Goal: Information Seeking & Learning: Learn about a topic

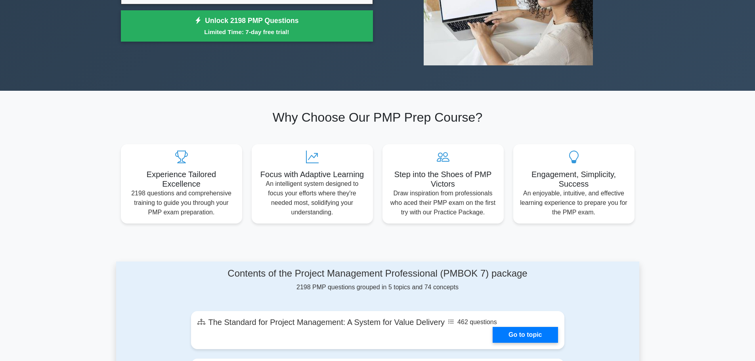
scroll to position [198, 0]
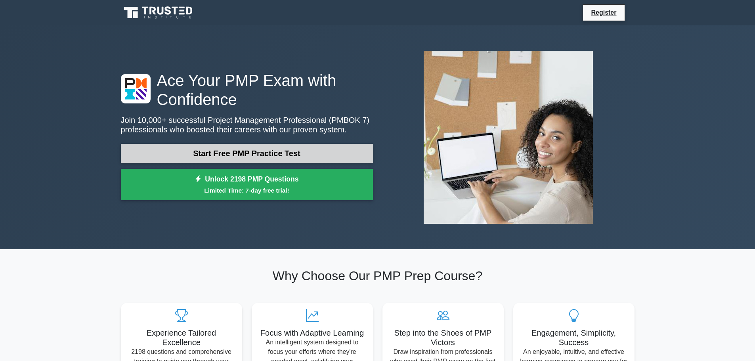
scroll to position [40, 0]
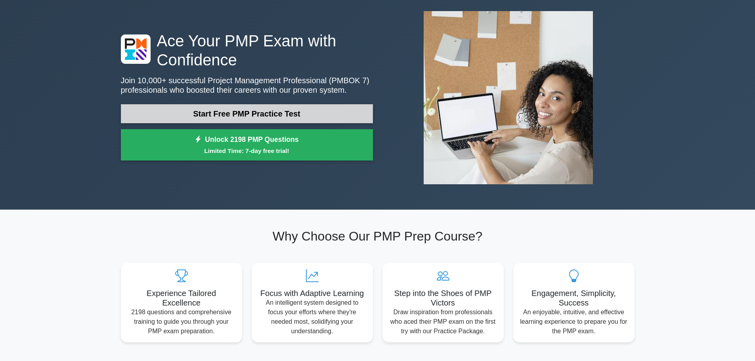
click at [284, 110] on link "Start Free PMP Practice Test" at bounding box center [247, 113] width 252 height 19
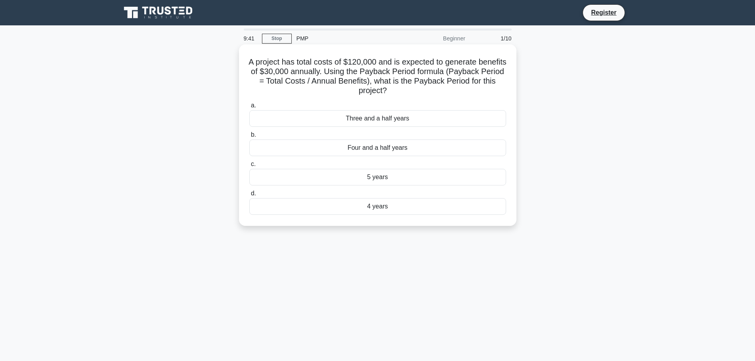
click at [408, 204] on div "4 years" at bounding box center [377, 206] width 257 height 17
click at [249, 196] on input "d. 4 years" at bounding box center [249, 193] width 0 height 5
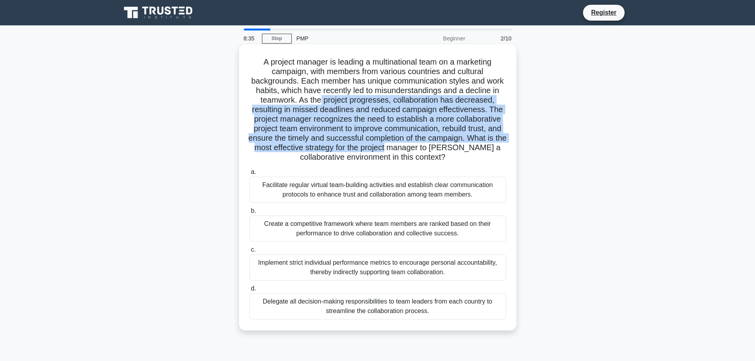
drag, startPoint x: 321, startPoint y: 102, endPoint x: 430, endPoint y: 145, distance: 117.0
click at [430, 145] on h5 "A project manager is leading a multinational team on a marketing campaign, with…" at bounding box center [377, 109] width 258 height 105
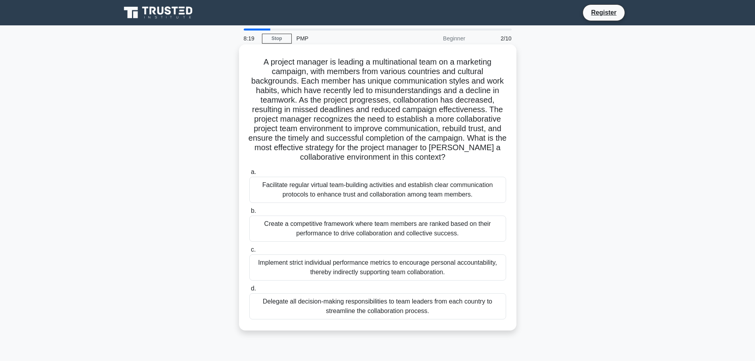
click at [425, 189] on div "Facilitate regular virtual team-building activities and establish clear communi…" at bounding box center [377, 190] width 257 height 26
click at [249, 175] on input "a. Facilitate regular virtual team-building activities and establish clear comm…" at bounding box center [249, 172] width 0 height 5
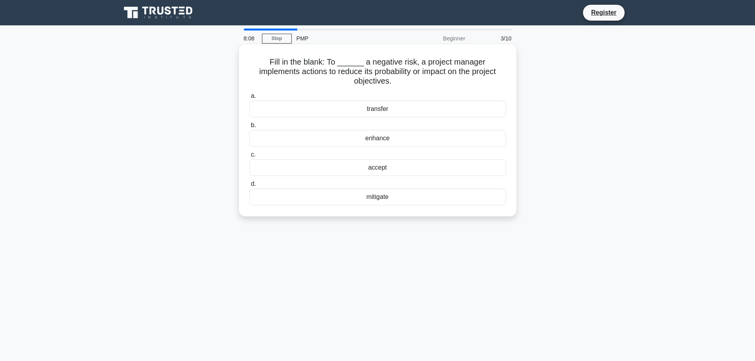
click at [422, 189] on div "mitigate" at bounding box center [377, 197] width 257 height 17
click at [249, 187] on input "d. mitigate" at bounding box center [249, 183] width 0 height 5
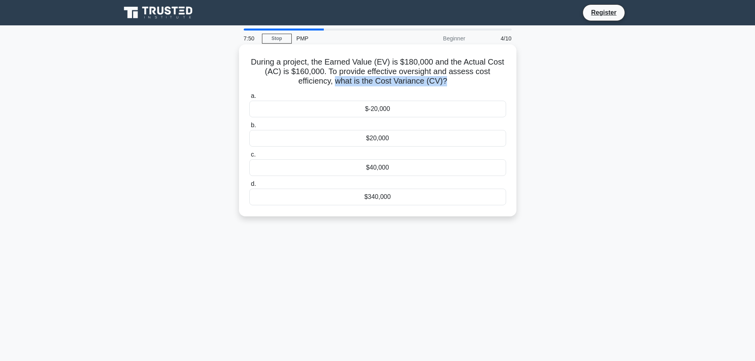
drag, startPoint x: 336, startPoint y: 82, endPoint x: 445, endPoint y: 80, distance: 108.9
click at [445, 80] on h5 "During a project, the Earned Value (EV) is $180,000 and the Actual Cost (AC) is…" at bounding box center [377, 71] width 258 height 29
copy h5 "what is the Cost Variance (CV)?"
click at [360, 111] on div "$-20,000" at bounding box center [377, 109] width 257 height 17
click at [249, 99] on input "a. $-20,000" at bounding box center [249, 95] width 0 height 5
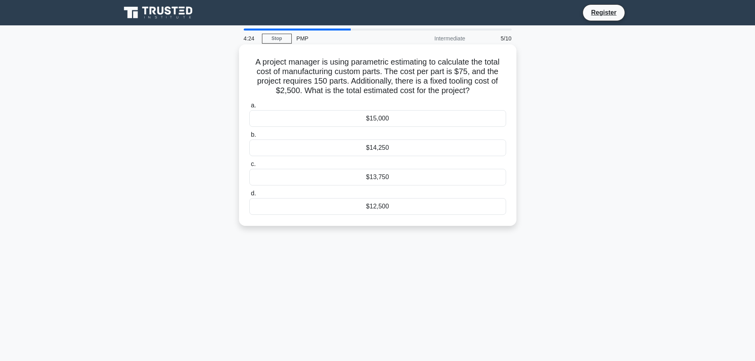
click at [403, 173] on div "$13,750" at bounding box center [377, 177] width 257 height 17
click at [249, 167] on input "c. $13,750" at bounding box center [249, 164] width 0 height 5
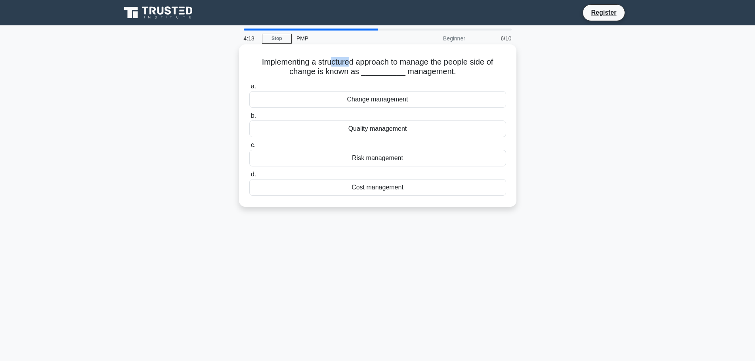
drag, startPoint x: 330, startPoint y: 60, endPoint x: 351, endPoint y: 61, distance: 20.2
click at [351, 61] on h5 "Implementing a structured approach to manage the people side of change is known…" at bounding box center [377, 67] width 258 height 20
click at [353, 61] on h5 "Implementing a structured approach to manage the people side of change is known…" at bounding box center [377, 67] width 258 height 20
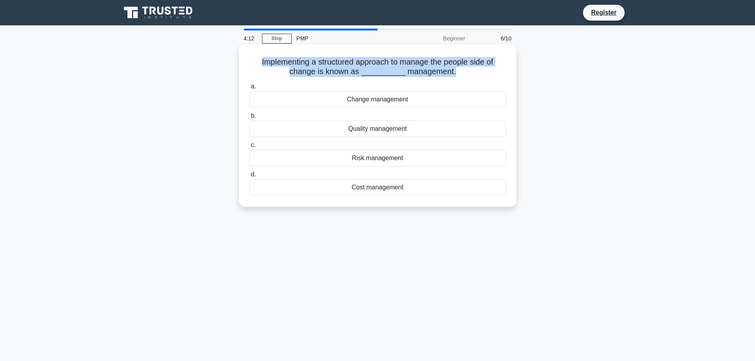
click at [353, 61] on h5 "Implementing a structured approach to manage the people side of change is known…" at bounding box center [377, 67] width 258 height 20
copy div "Implementing a structured approach to manage the people side of change is known…"
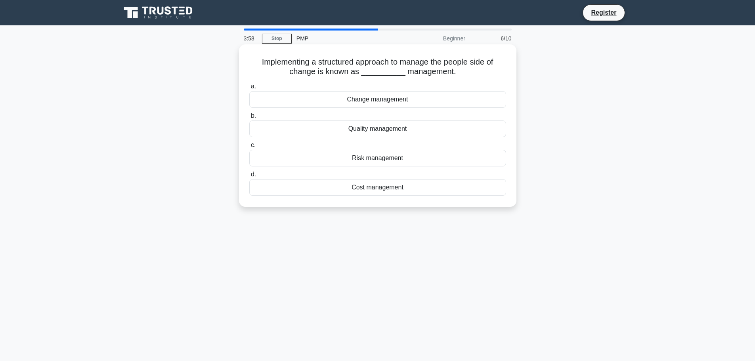
click at [330, 101] on div "Change management" at bounding box center [377, 99] width 257 height 17
click at [249, 89] on input "a. Change management" at bounding box center [249, 86] width 0 height 5
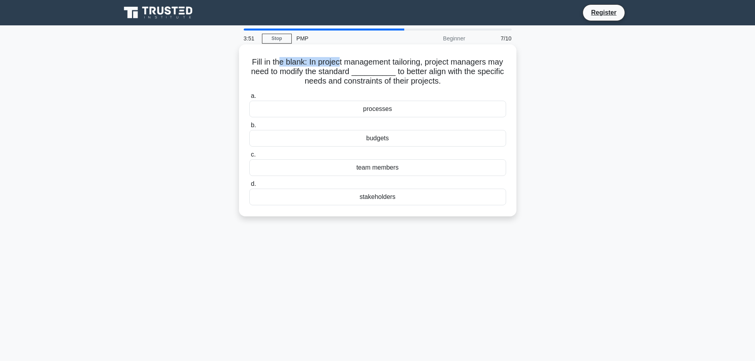
drag, startPoint x: 293, startPoint y: 61, endPoint x: 345, endPoint y: 63, distance: 51.6
click at [345, 63] on h5 "Fill in the blank: In project management tailoring, project managers may need t…" at bounding box center [377, 71] width 258 height 29
click at [359, 64] on h5 "Fill in the blank: In project management tailoring, project managers may need t…" at bounding box center [377, 71] width 258 height 29
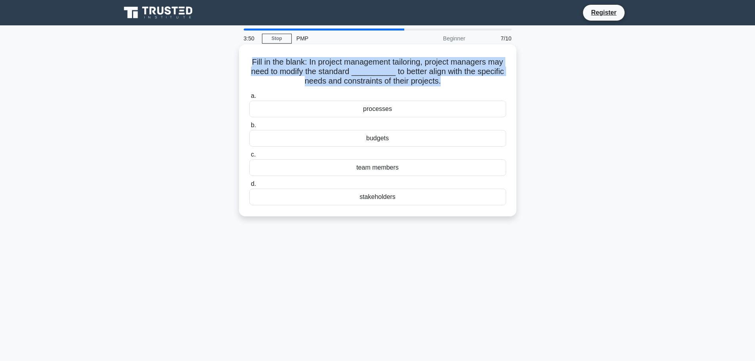
click at [359, 64] on h5 "Fill in the blank: In project management tailoring, project managers may need t…" at bounding box center [377, 71] width 258 height 29
click at [313, 69] on h5 "Fill in the blank: In project management tailoring, project managers may need t…" at bounding box center [377, 71] width 258 height 29
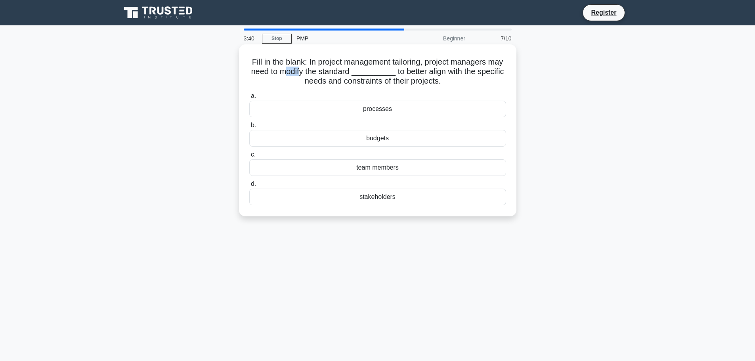
drag, startPoint x: 310, startPoint y: 72, endPoint x: 327, endPoint y: 70, distance: 16.7
click at [327, 70] on h5 "Fill in the blank: In project management tailoring, project managers may need t…" at bounding box center [377, 71] width 258 height 29
click at [384, 108] on div "processes" at bounding box center [377, 109] width 257 height 17
click at [249, 99] on input "a. processes" at bounding box center [249, 95] width 0 height 5
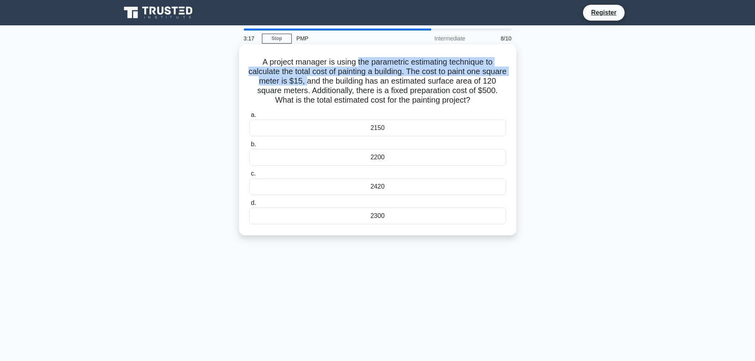
drag, startPoint x: 356, startPoint y: 62, endPoint x: 325, endPoint y: 82, distance: 36.1
click at [325, 82] on h5 "A project manager is using the parametric estimating technique to calculate the…" at bounding box center [377, 81] width 258 height 48
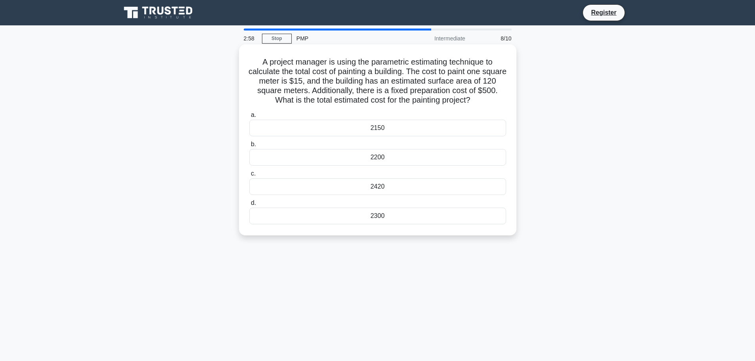
click at [441, 219] on div "2300" at bounding box center [377, 216] width 257 height 17
click at [249, 206] on input "d. 2300" at bounding box center [249, 202] width 0 height 5
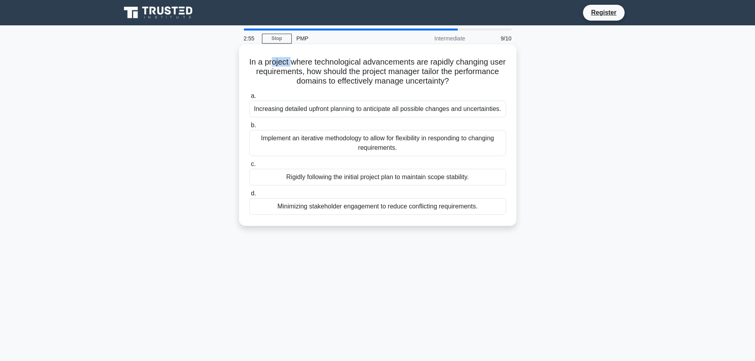
drag, startPoint x: 278, startPoint y: 61, endPoint x: 298, endPoint y: 58, distance: 19.7
click at [298, 58] on h5 "In a project where technological advancements are rapidly changing user require…" at bounding box center [377, 71] width 258 height 29
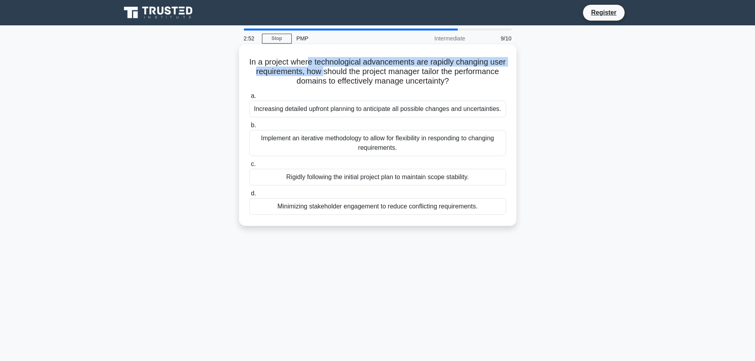
drag, startPoint x: 317, startPoint y: 57, endPoint x: 353, endPoint y: 71, distance: 38.8
click at [353, 71] on h5 "In a project where technological advancements are rapidly changing user require…" at bounding box center [377, 71] width 258 height 29
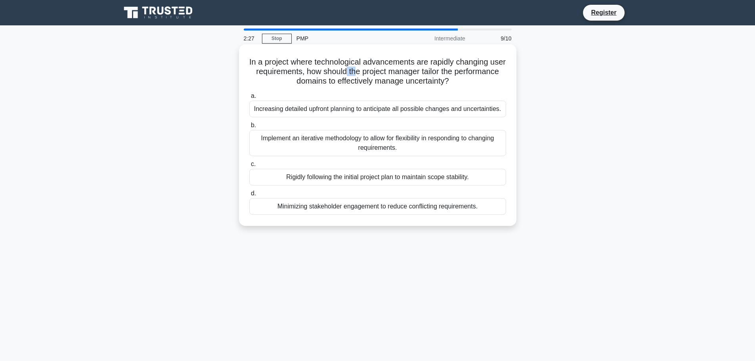
drag, startPoint x: 378, startPoint y: 74, endPoint x: 387, endPoint y: 74, distance: 8.7
click at [387, 74] on h5 "In a project where technological advancements are rapidly changing user require…" at bounding box center [377, 71] width 258 height 29
click at [374, 142] on div "Implement an iterative methodology to allow for flexibility in responding to ch…" at bounding box center [377, 143] width 257 height 26
click at [249, 128] on input "b. Implement an iterative methodology to allow for flexibility in responding to…" at bounding box center [249, 125] width 0 height 5
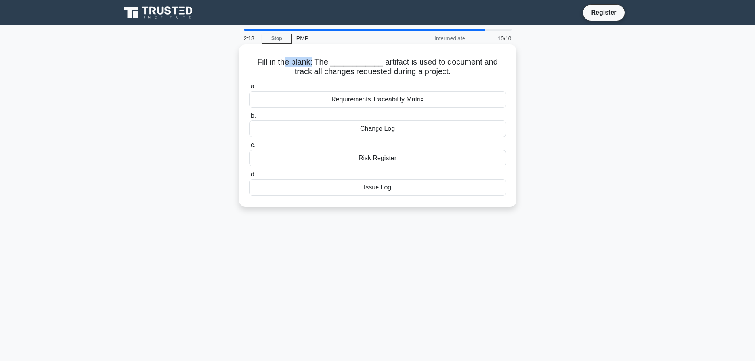
drag, startPoint x: 280, startPoint y: 64, endPoint x: 309, endPoint y: 64, distance: 28.9
click at [309, 64] on h5 "Fill in the blank: The ____________ artifact is used to document and track all …" at bounding box center [377, 67] width 258 height 20
click at [336, 71] on h5 "Fill in the blank: The ____________ artifact is used to document and track all …" at bounding box center [377, 67] width 258 height 20
drag, startPoint x: 382, startPoint y: 60, endPoint x: 414, endPoint y: 65, distance: 32.2
click at [414, 65] on h5 "Fill in the blank: The ____________ artifact is used to document and track all …" at bounding box center [377, 67] width 258 height 20
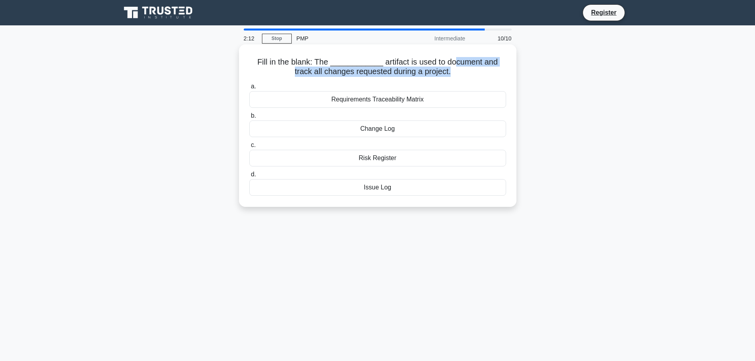
drag, startPoint x: 440, startPoint y: 63, endPoint x: 441, endPoint y: 68, distance: 4.8
click at [441, 68] on h5 "Fill in the blank: The ____________ artifact is used to document and track all …" at bounding box center [377, 67] width 258 height 20
click at [360, 67] on h5 "Fill in the blank: The ____________ artifact is used to document and track all …" at bounding box center [377, 67] width 258 height 20
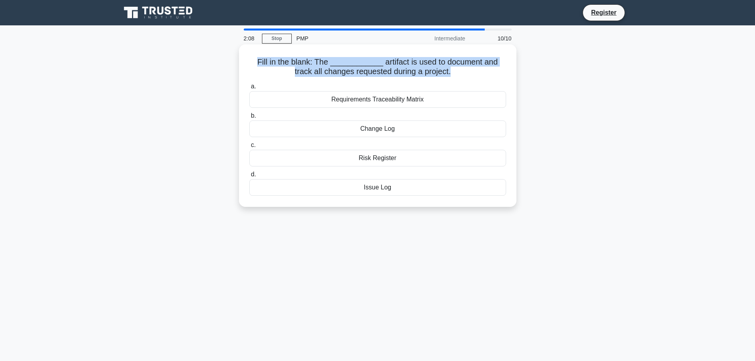
copy div "Fill in the blank: The ____________ artifact is used to document and track all …"
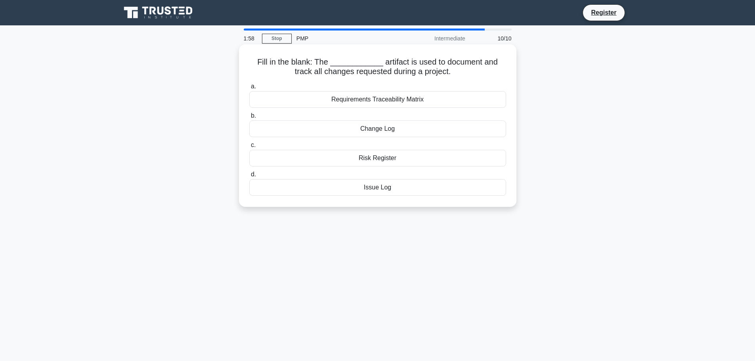
click at [382, 126] on div "Change Log" at bounding box center [377, 128] width 257 height 17
click at [249, 118] on input "b. Change Log" at bounding box center [249, 115] width 0 height 5
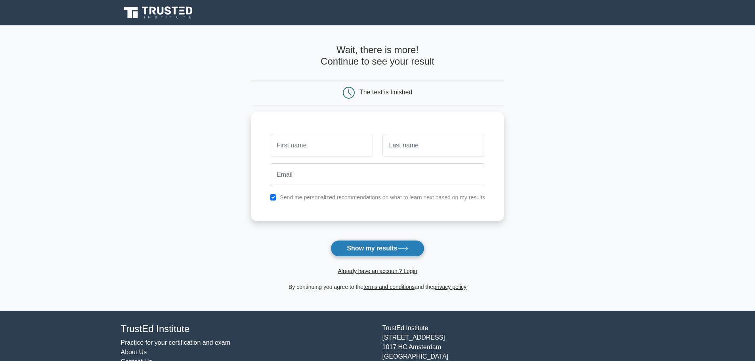
click at [388, 252] on button "Show my results" at bounding box center [376, 248] width 93 height 17
click at [299, 144] on input "text" at bounding box center [321, 143] width 103 height 23
type input "[PERSON_NAME]"
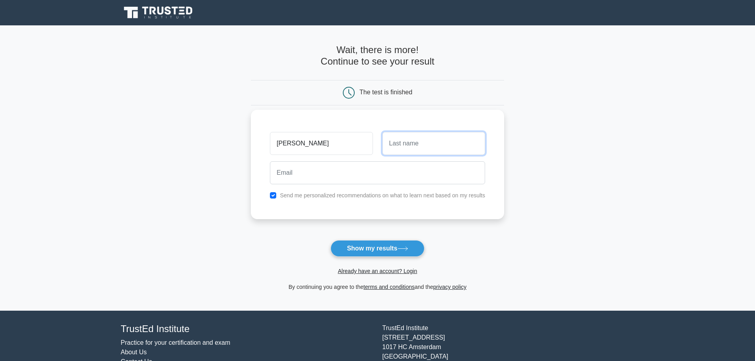
drag, startPoint x: 396, startPoint y: 152, endPoint x: 401, endPoint y: 150, distance: 6.0
click at [396, 152] on input "text" at bounding box center [433, 143] width 103 height 23
type input "Vu"
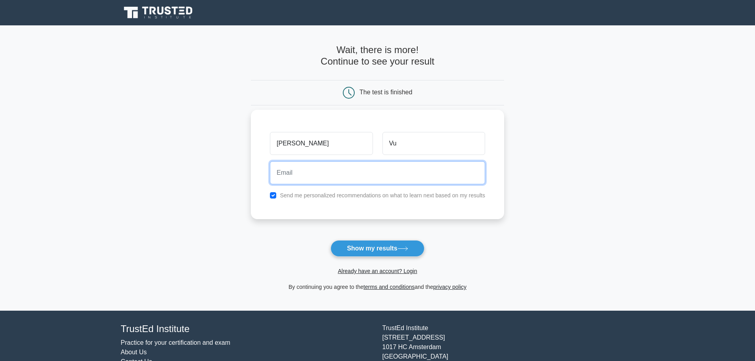
click at [354, 180] on input "email" at bounding box center [377, 172] width 215 height 23
type input "[EMAIL_ADDRESS][DOMAIN_NAME]"
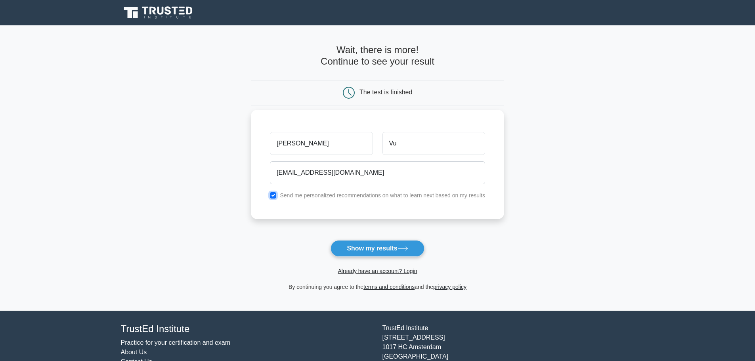
click at [273, 194] on input "checkbox" at bounding box center [273, 195] width 6 height 6
checkbox input "false"
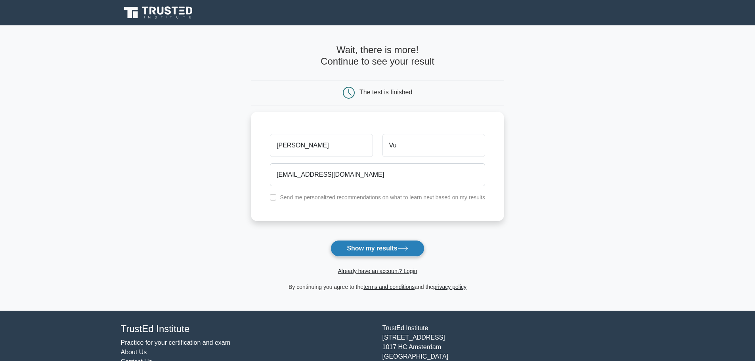
click at [387, 249] on button "Show my results" at bounding box center [376, 248] width 93 height 17
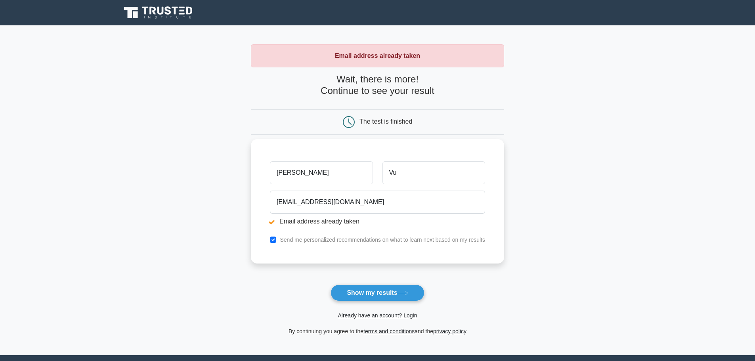
click at [301, 170] on input "[PERSON_NAME]" at bounding box center [321, 172] width 103 height 23
click at [296, 204] on input "[EMAIL_ADDRESS][DOMAIN_NAME]" at bounding box center [377, 202] width 215 height 23
click at [306, 178] on input "[PERSON_NAME]" at bounding box center [321, 172] width 103 height 23
click at [306, 177] on input "[PERSON_NAME]" at bounding box center [321, 172] width 103 height 23
click at [301, 208] on input "[EMAIL_ADDRESS][DOMAIN_NAME]" at bounding box center [377, 202] width 215 height 23
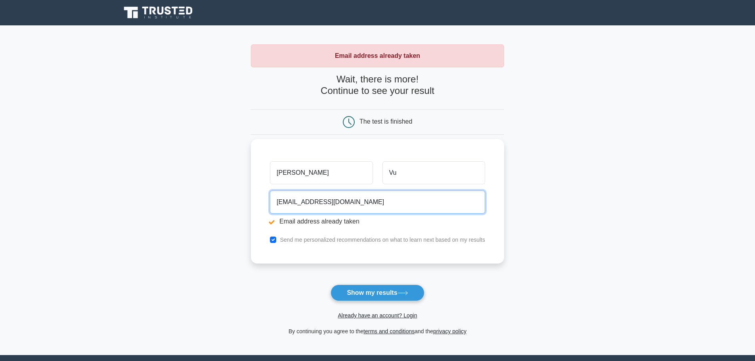
drag, startPoint x: 375, startPoint y: 202, endPoint x: 263, endPoint y: 205, distance: 111.7
click at [263, 205] on div "[PERSON_NAME] [EMAIL_ADDRESS][DOMAIN_NAME] Email address already taken Send me …" at bounding box center [377, 201] width 253 height 124
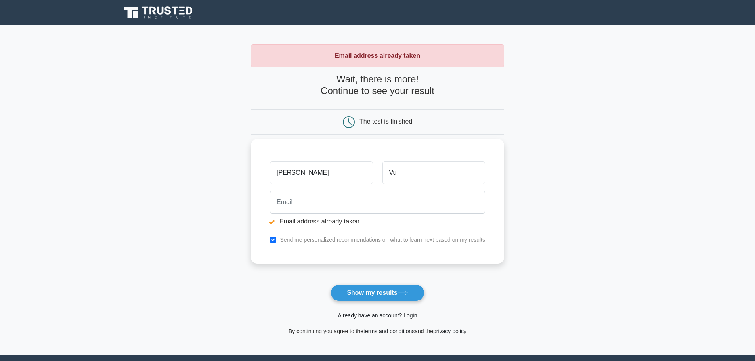
click at [273, 221] on li "Email address already taken" at bounding box center [377, 222] width 215 height 10
click at [368, 291] on button "Show my results" at bounding box center [376, 292] width 93 height 17
